Goal: Task Accomplishment & Management: Use online tool/utility

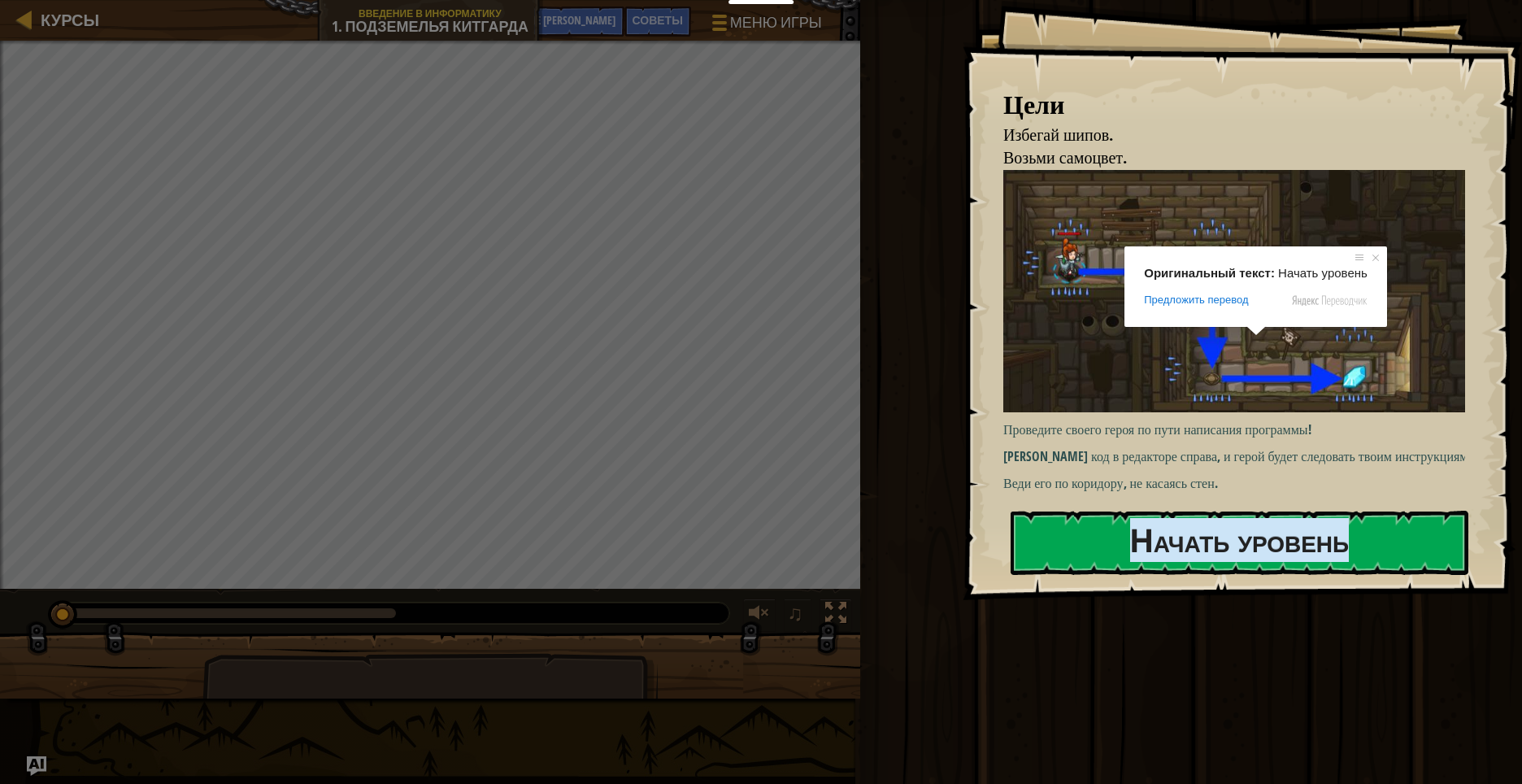
click at [1249, 343] on img at bounding box center [1239, 291] width 474 height 243
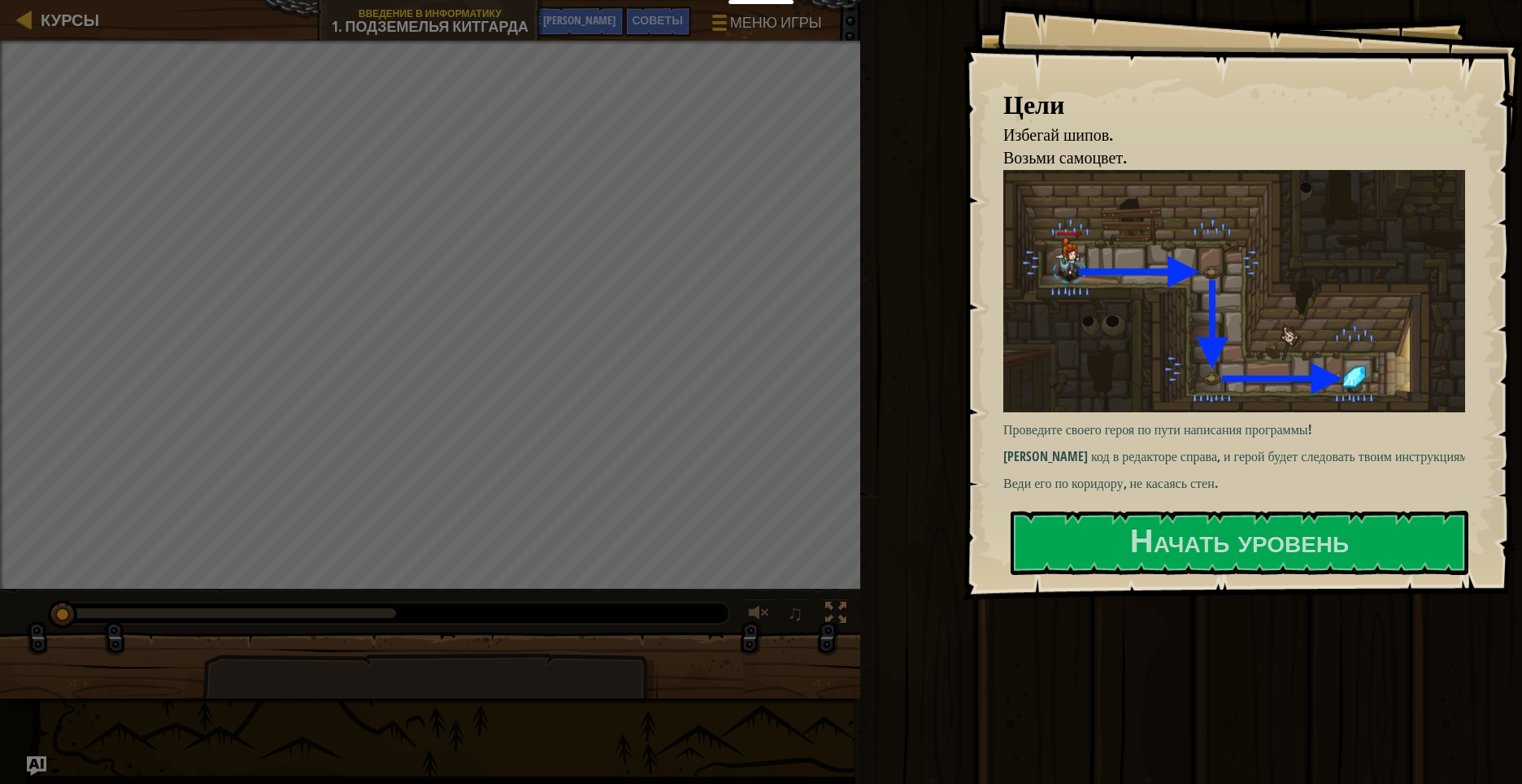
click at [1285, 477] on p "Веди его по коридору, не касаясь стен." at bounding box center [1239, 483] width 474 height 19
click at [1298, 536] on ya-tr-span "Начать уровень" at bounding box center [1239, 540] width 219 height 44
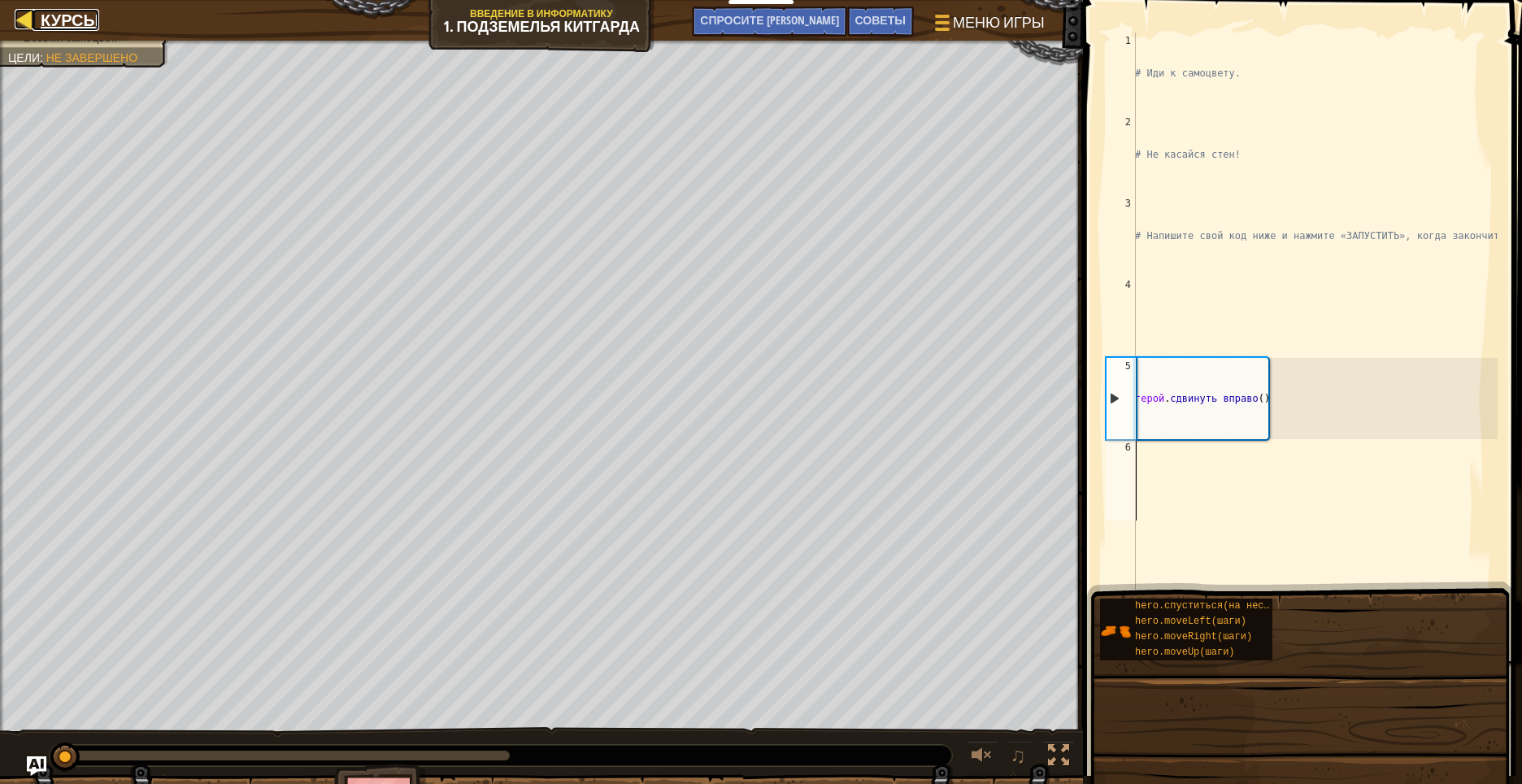
click at [17, 11] on div at bounding box center [25, 19] width 21 height 21
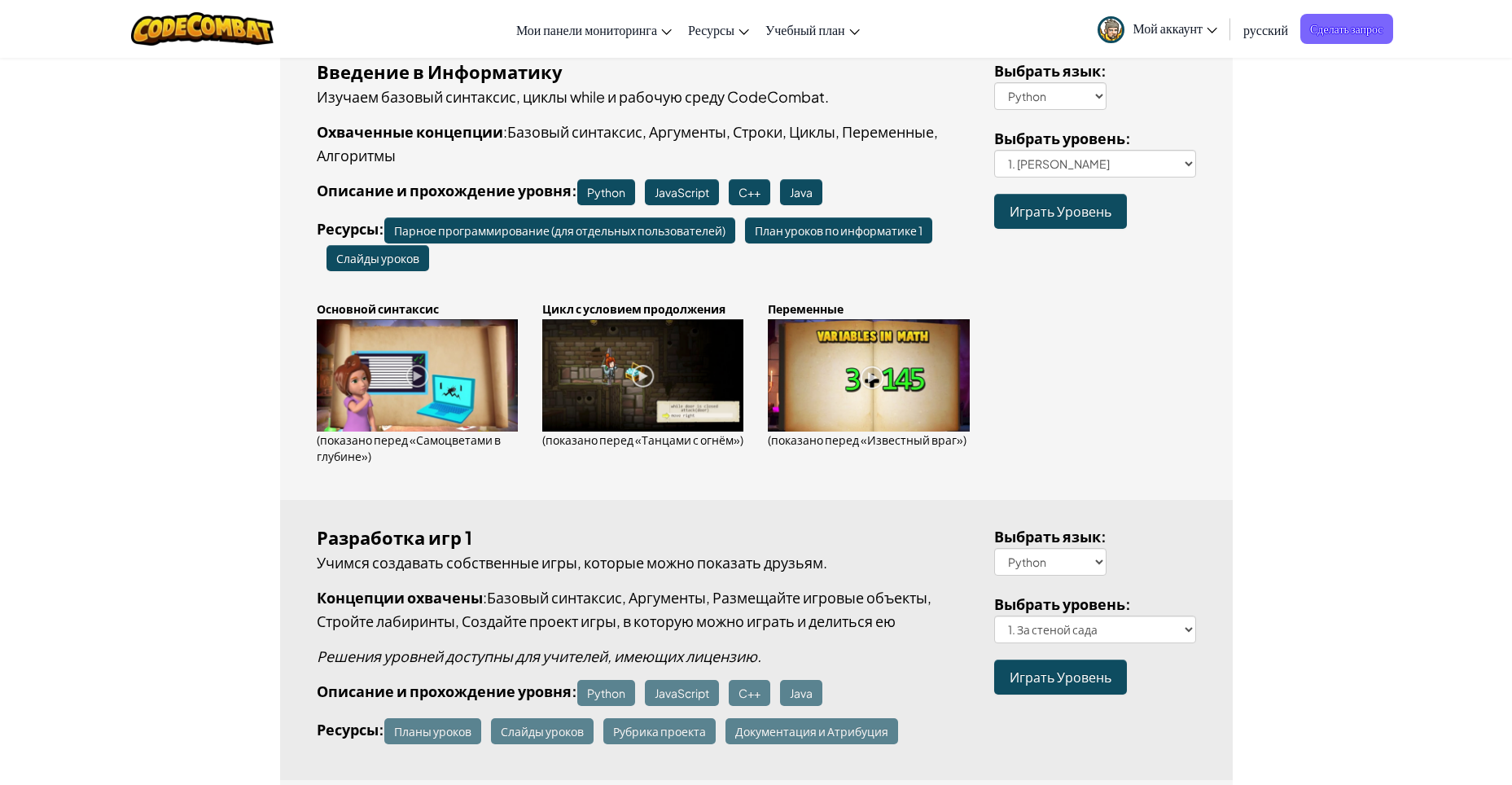
scroll to position [245, 0]
